Goal: Information Seeking & Learning: Learn about a topic

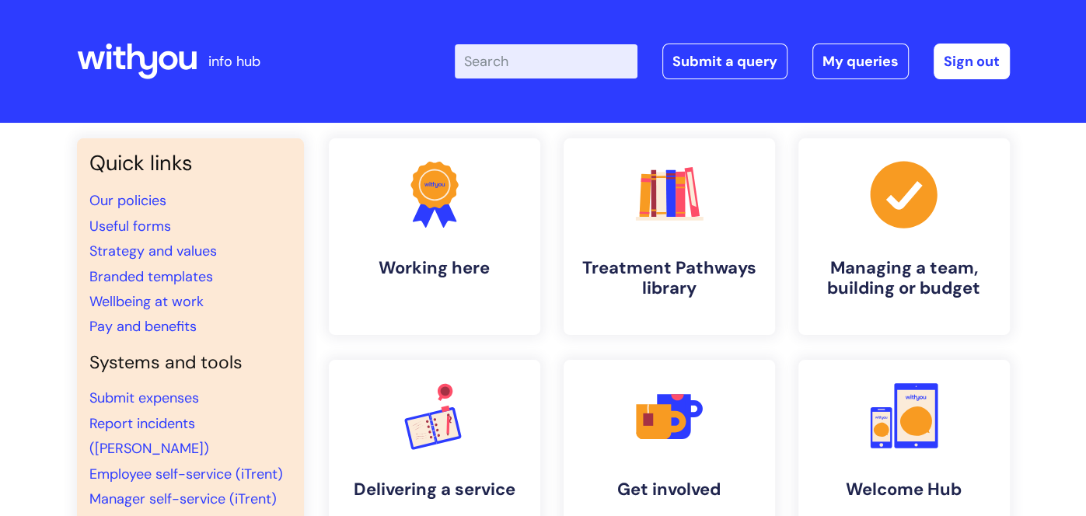
paste input "psychosocial interventions"
type input "psychosocial interventions"
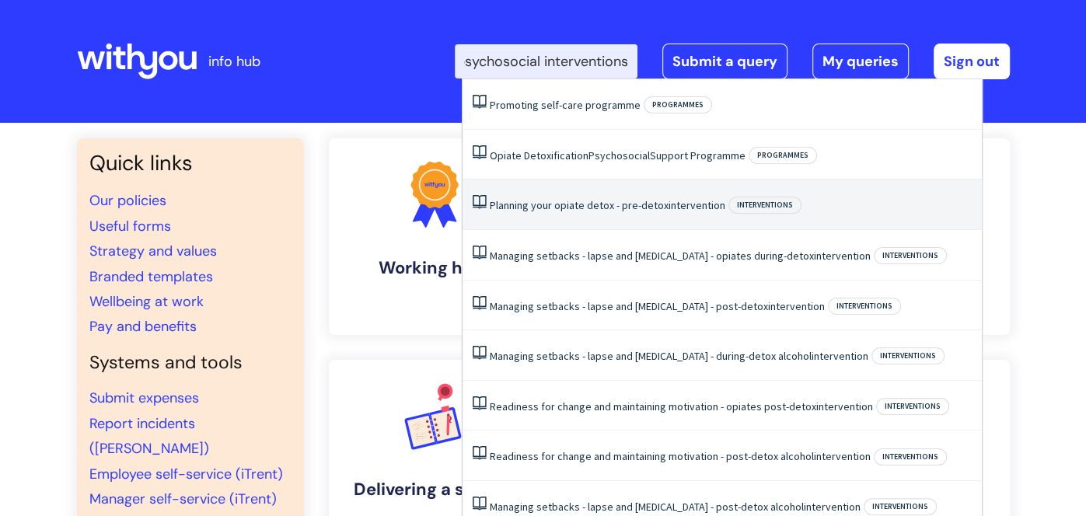
click at [554, 205] on link "Planning your opiate detox - pre-detox intervention" at bounding box center [608, 205] width 236 height 14
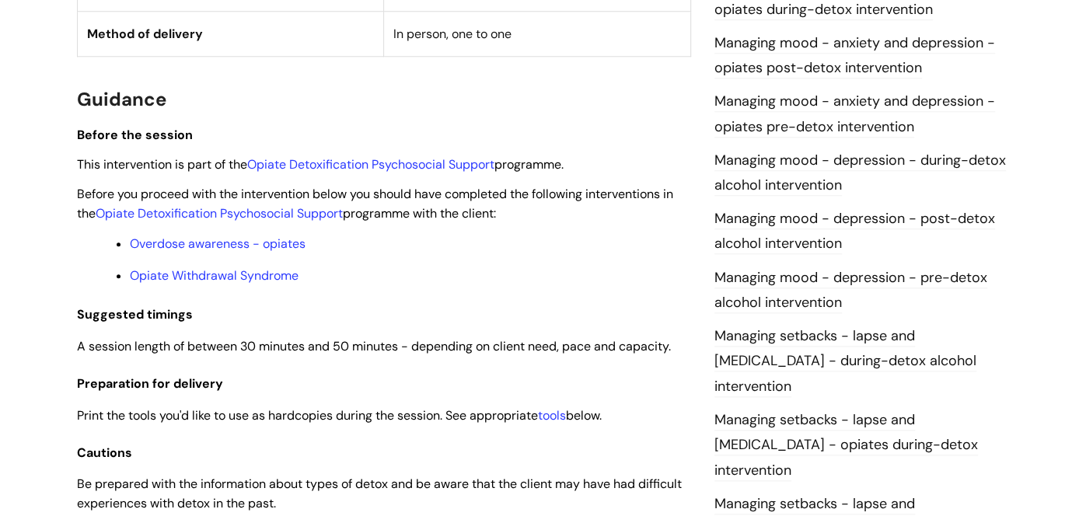
scroll to position [1033, 0]
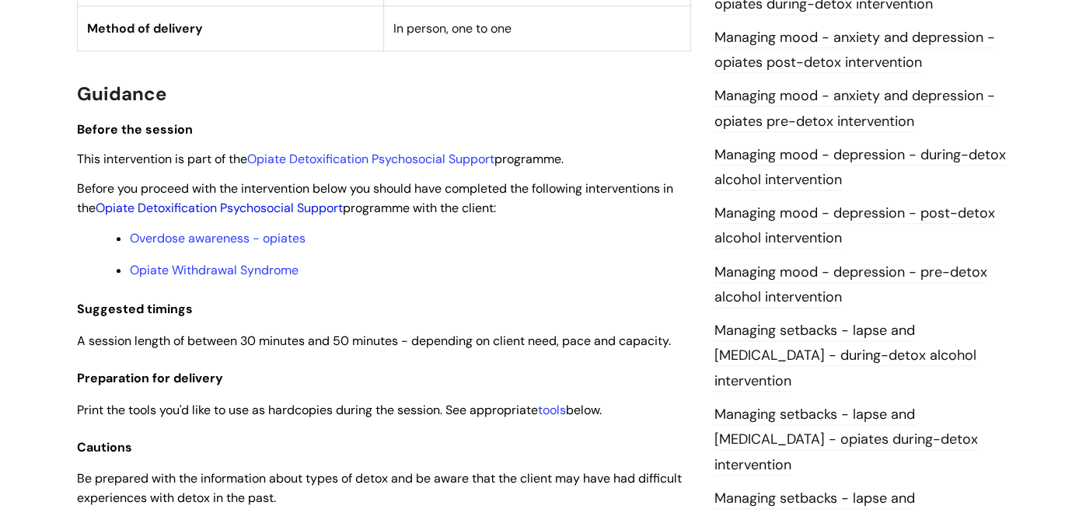
click at [285, 208] on link "Opiate Detoxification Psychosocial Support" at bounding box center [219, 208] width 247 height 16
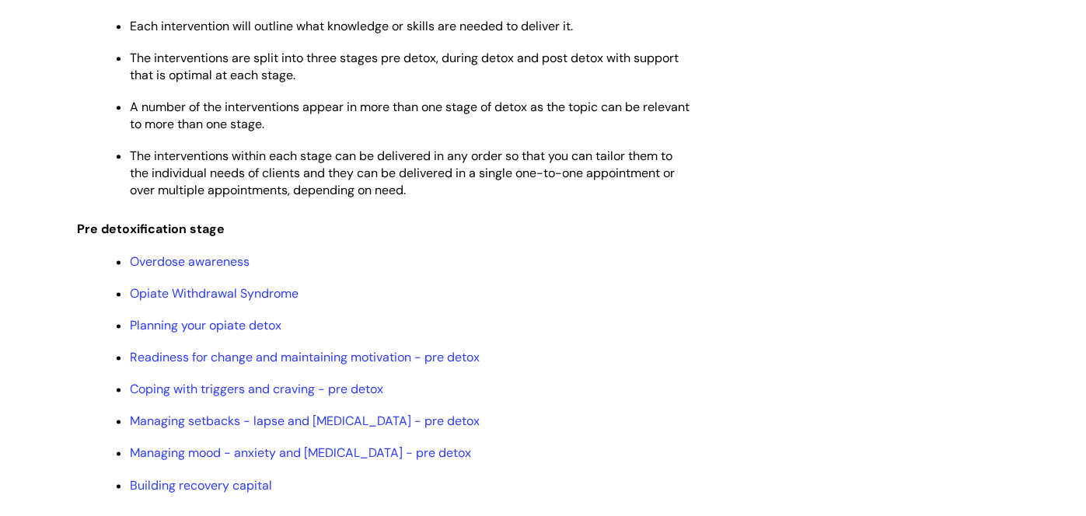
scroll to position [1399, 0]
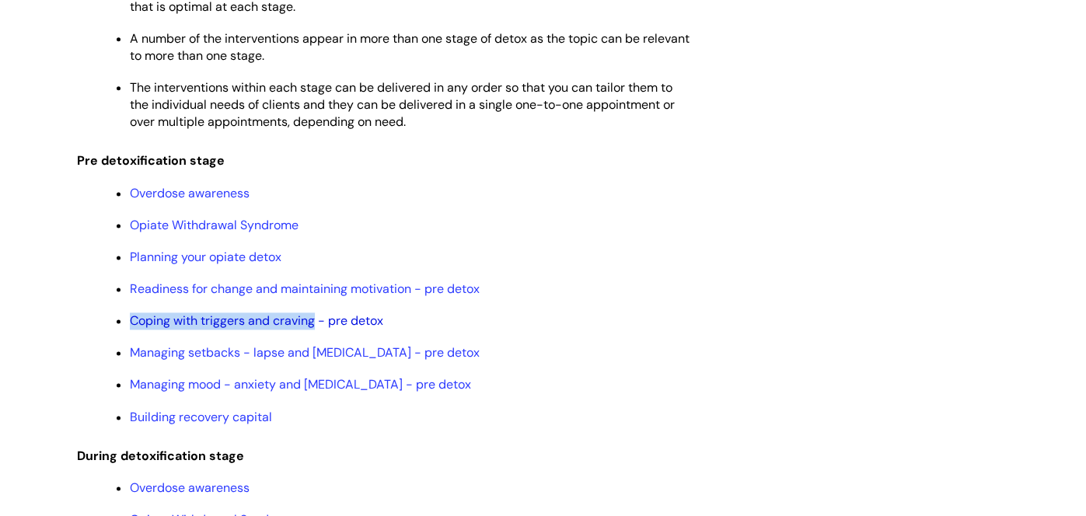
drag, startPoint x: 125, startPoint y: 344, endPoint x: 314, endPoint y: 348, distance: 188.9
click at [314, 348] on ul "Overdose awareness Opiate Withdrawal Syndrome Planning your opiate detox Readin…" at bounding box center [392, 304] width 599 height 243
copy link "Coping with triggers and craving"
